Goal: Information Seeking & Learning: Learn about a topic

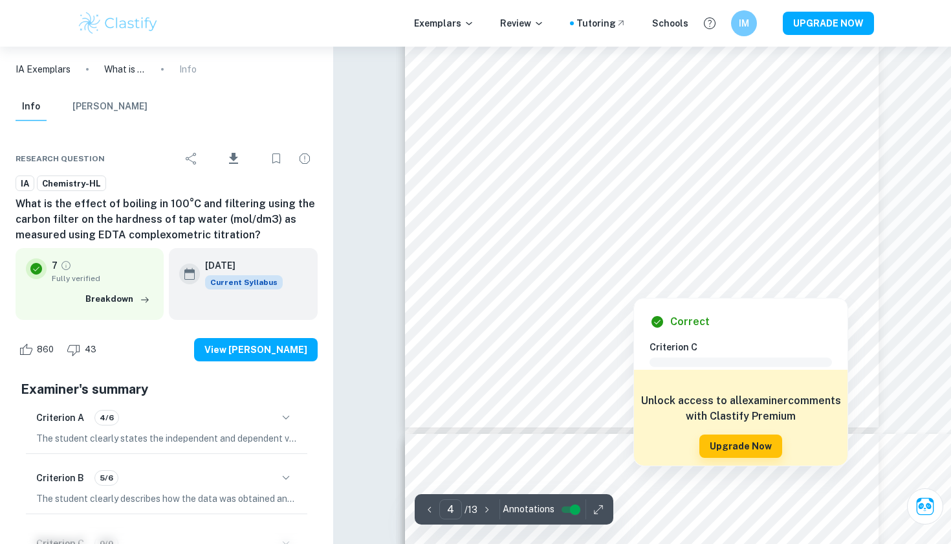
scroll to position [2909, 0]
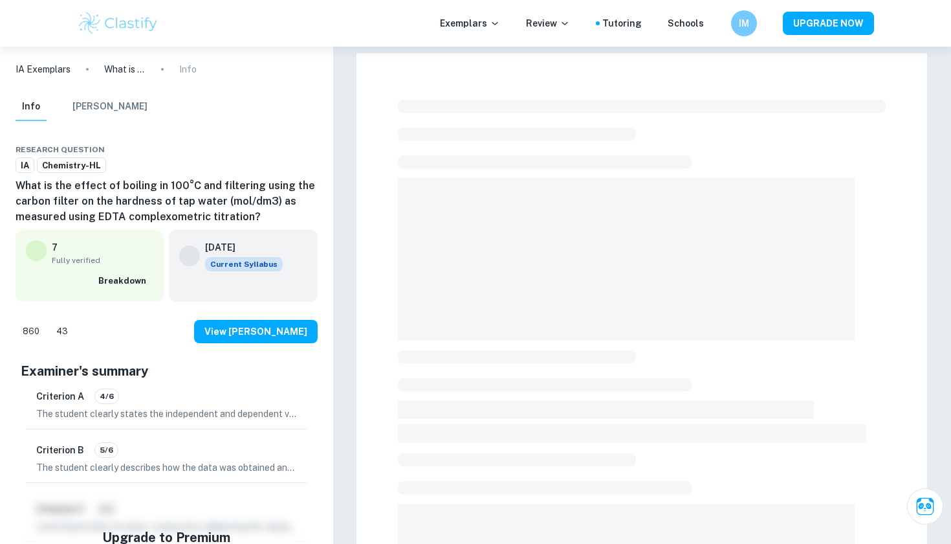
checkbox input "true"
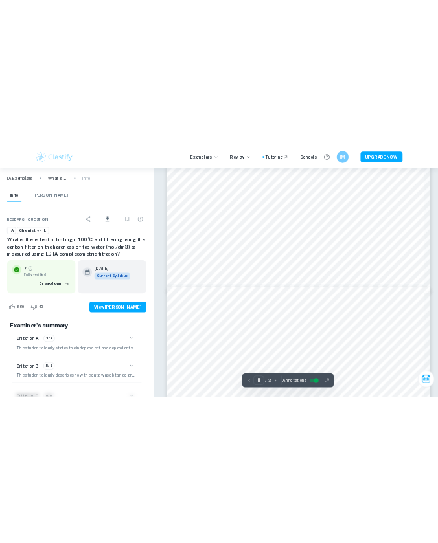
scroll to position [1872, 0]
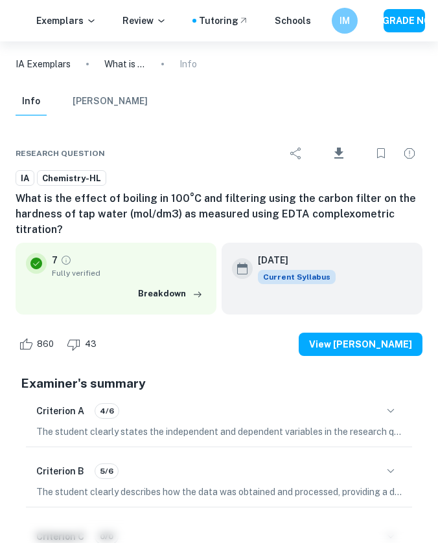
type input "4"
